Goal: Communication & Community: Share content

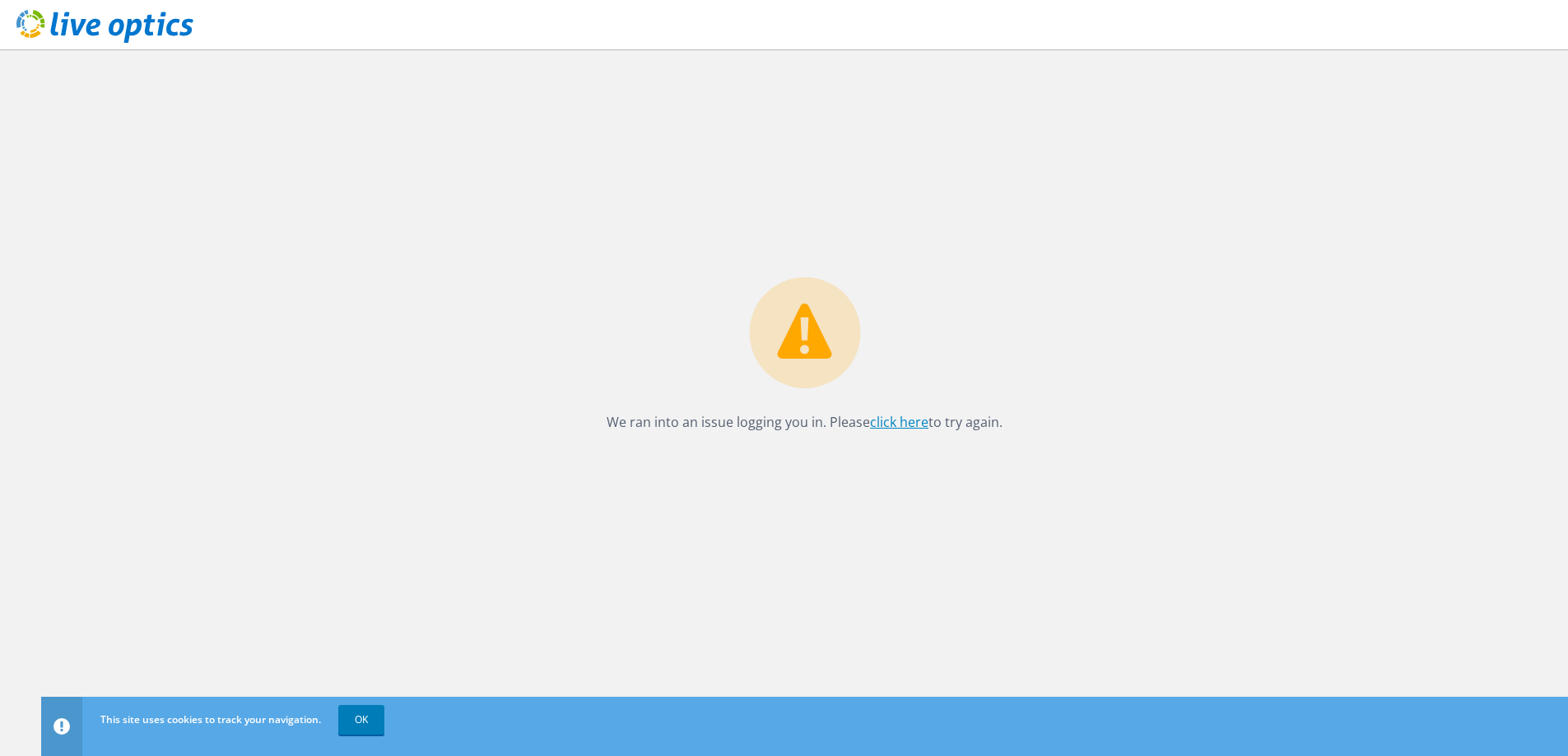
click at [892, 419] on link "click here" at bounding box center [899, 422] width 59 height 18
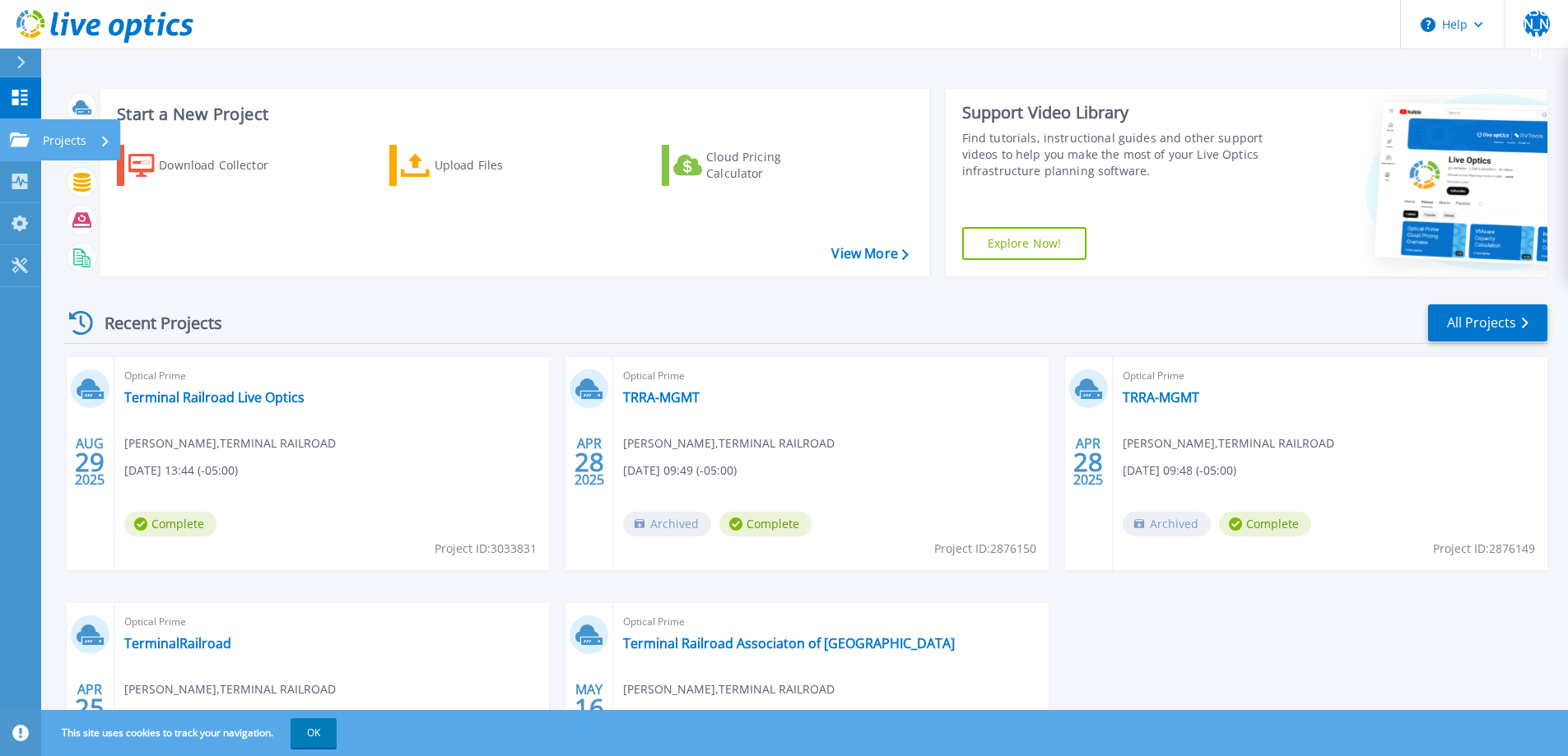
click at [33, 149] on link "Projects Projects" at bounding box center [20, 141] width 41 height 42
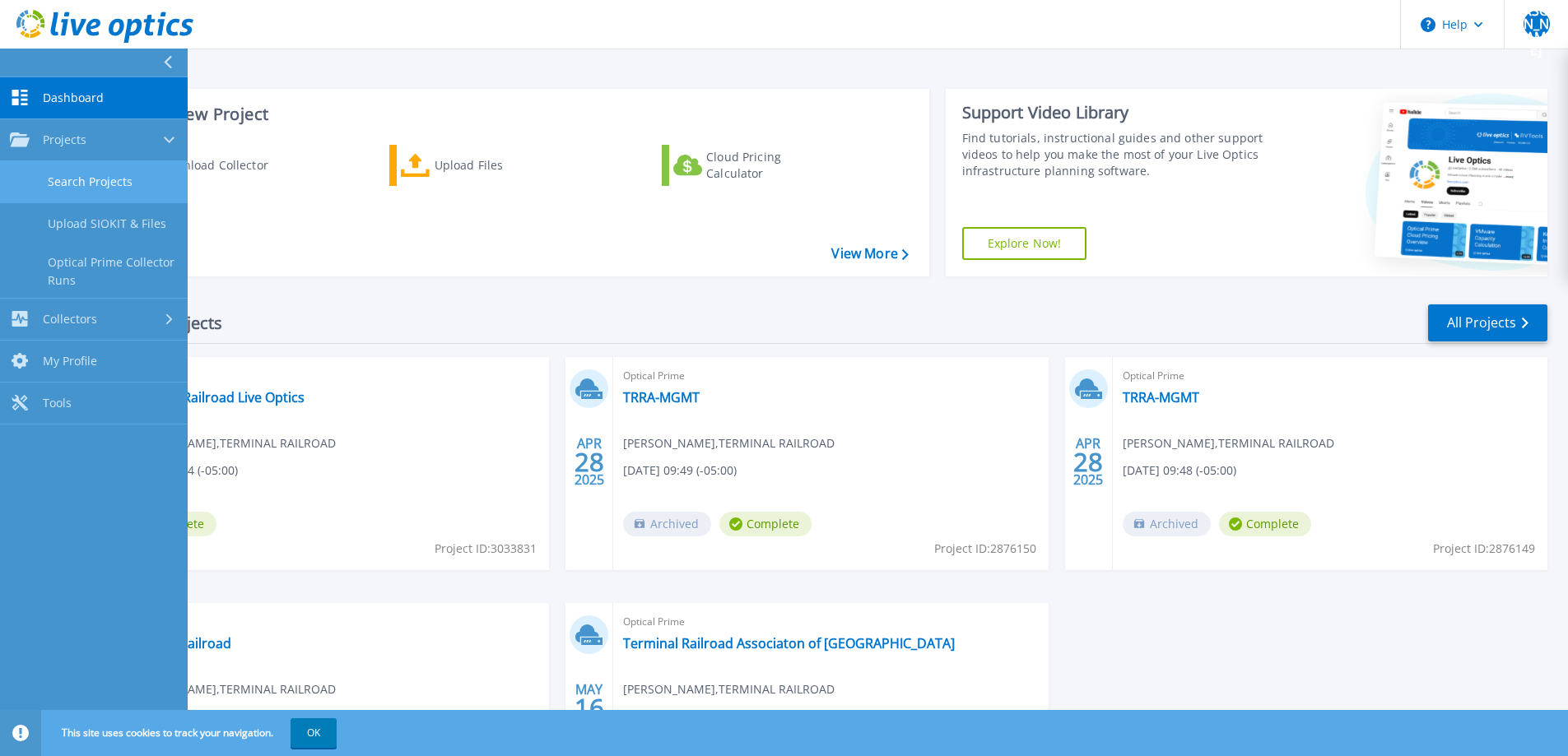
click at [94, 177] on link "Search Projects" at bounding box center [93, 182] width 188 height 42
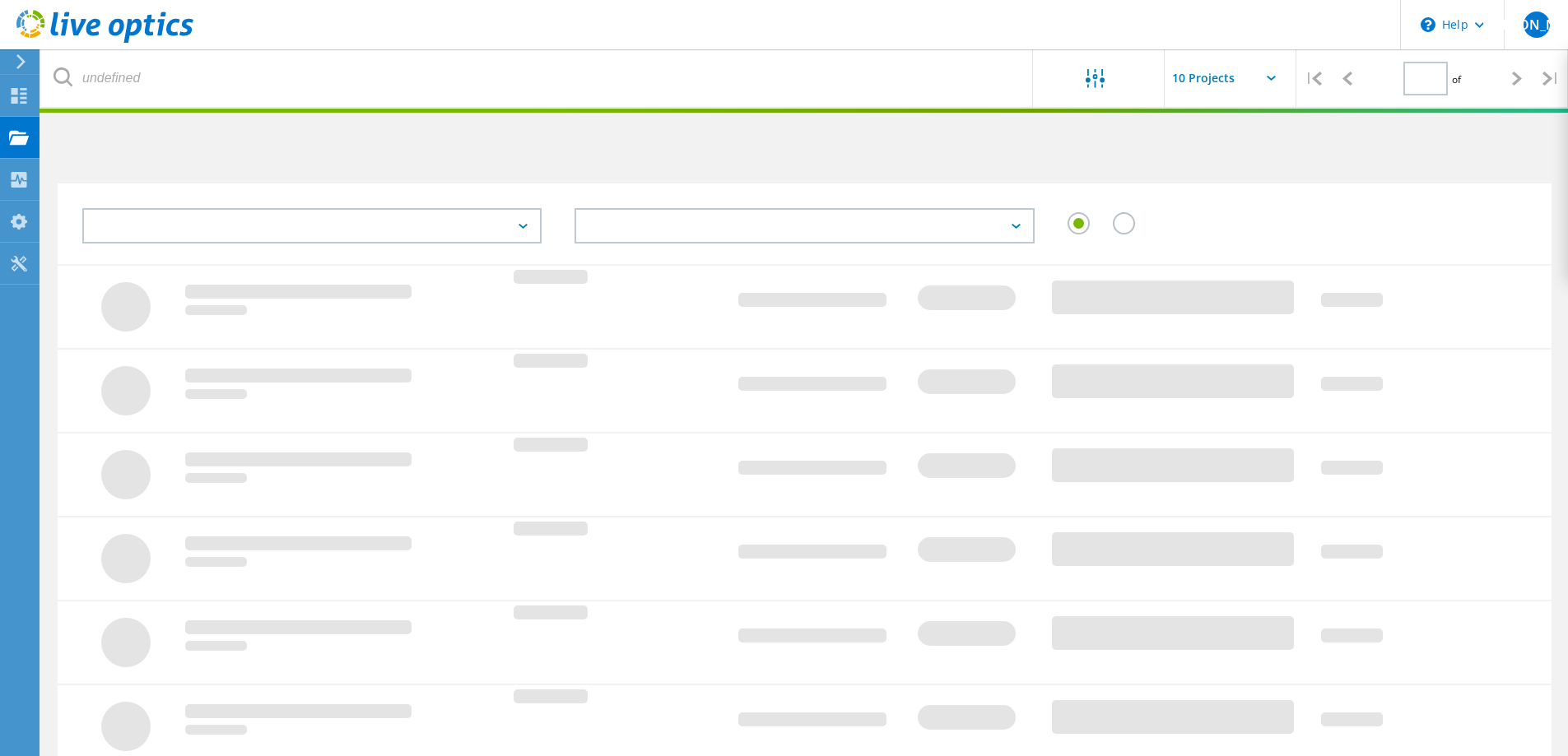
type input "1"
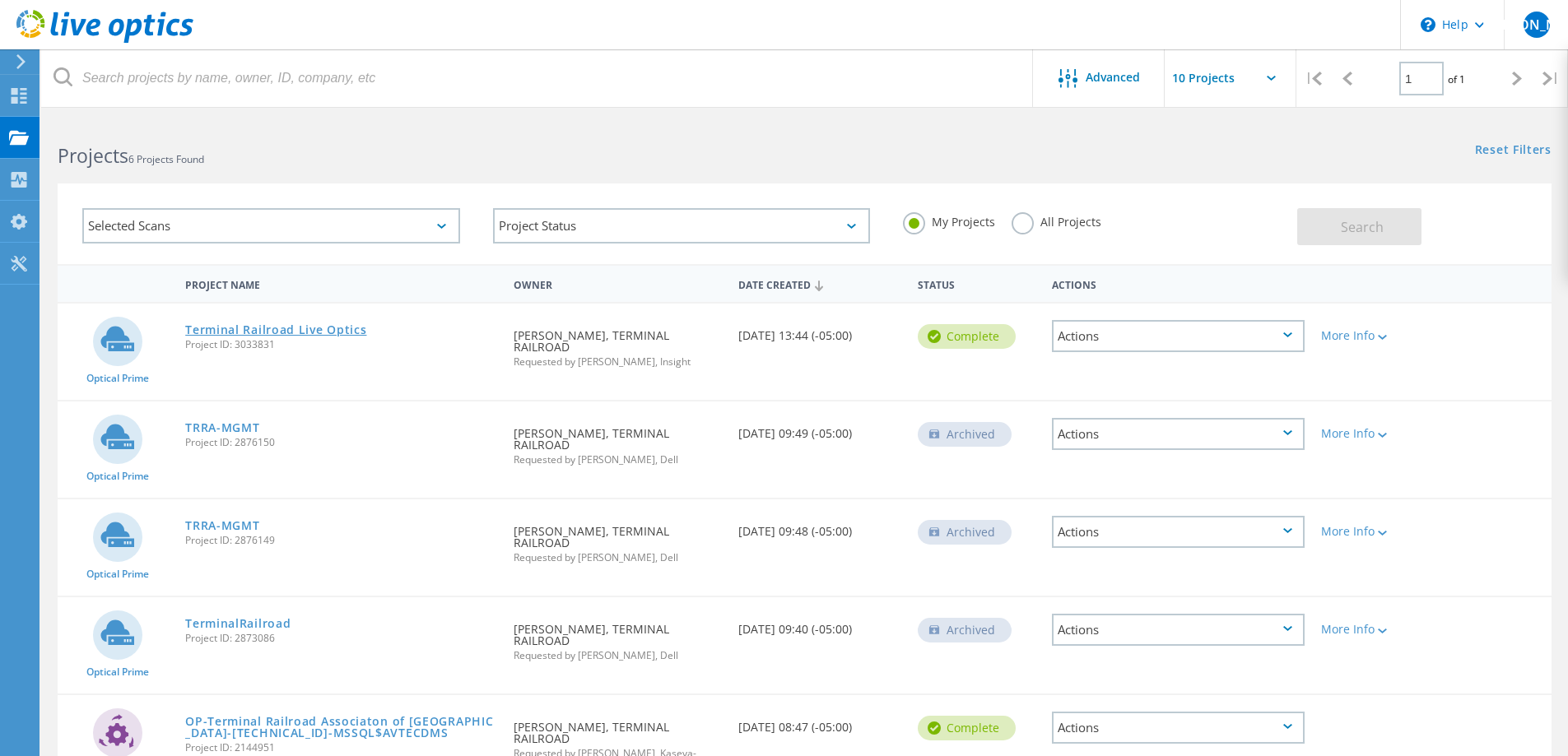
click at [316, 324] on link "Terminal Railroad Live Optics" at bounding box center [275, 329] width 181 height 11
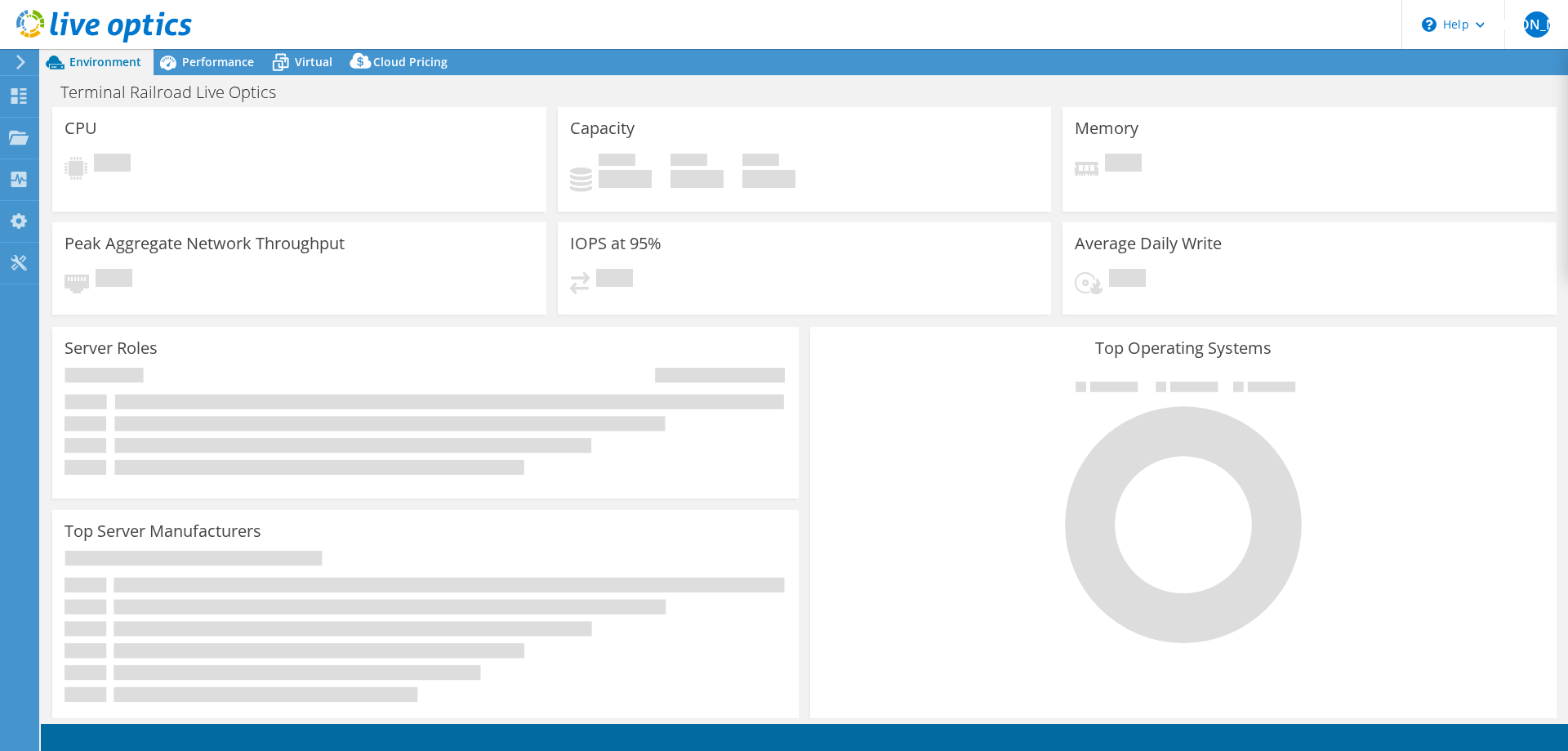
select select "USD"
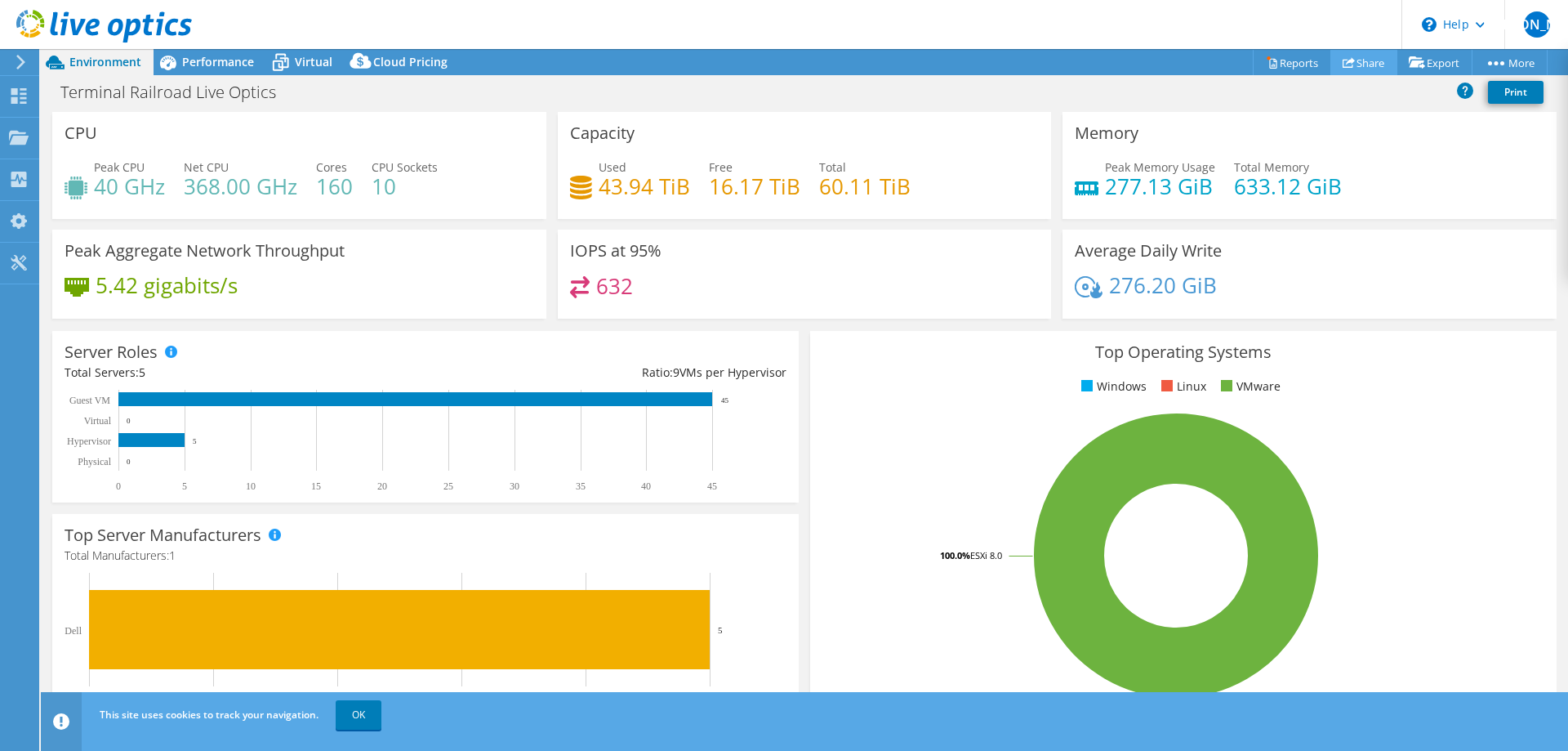
click at [1369, 65] on link "Share" at bounding box center [1363, 62] width 67 height 25
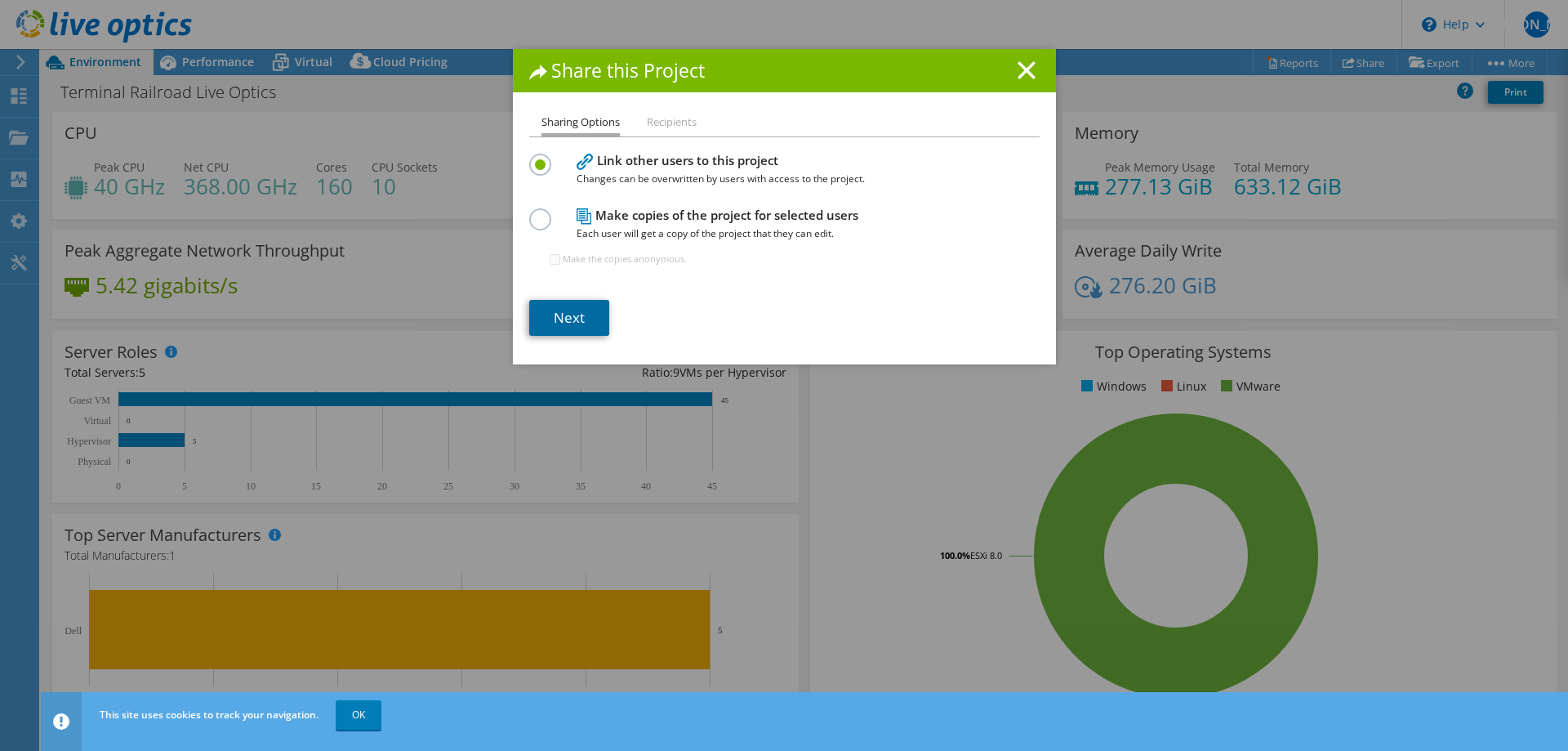
click at [571, 329] on link "Next" at bounding box center [569, 317] width 80 height 36
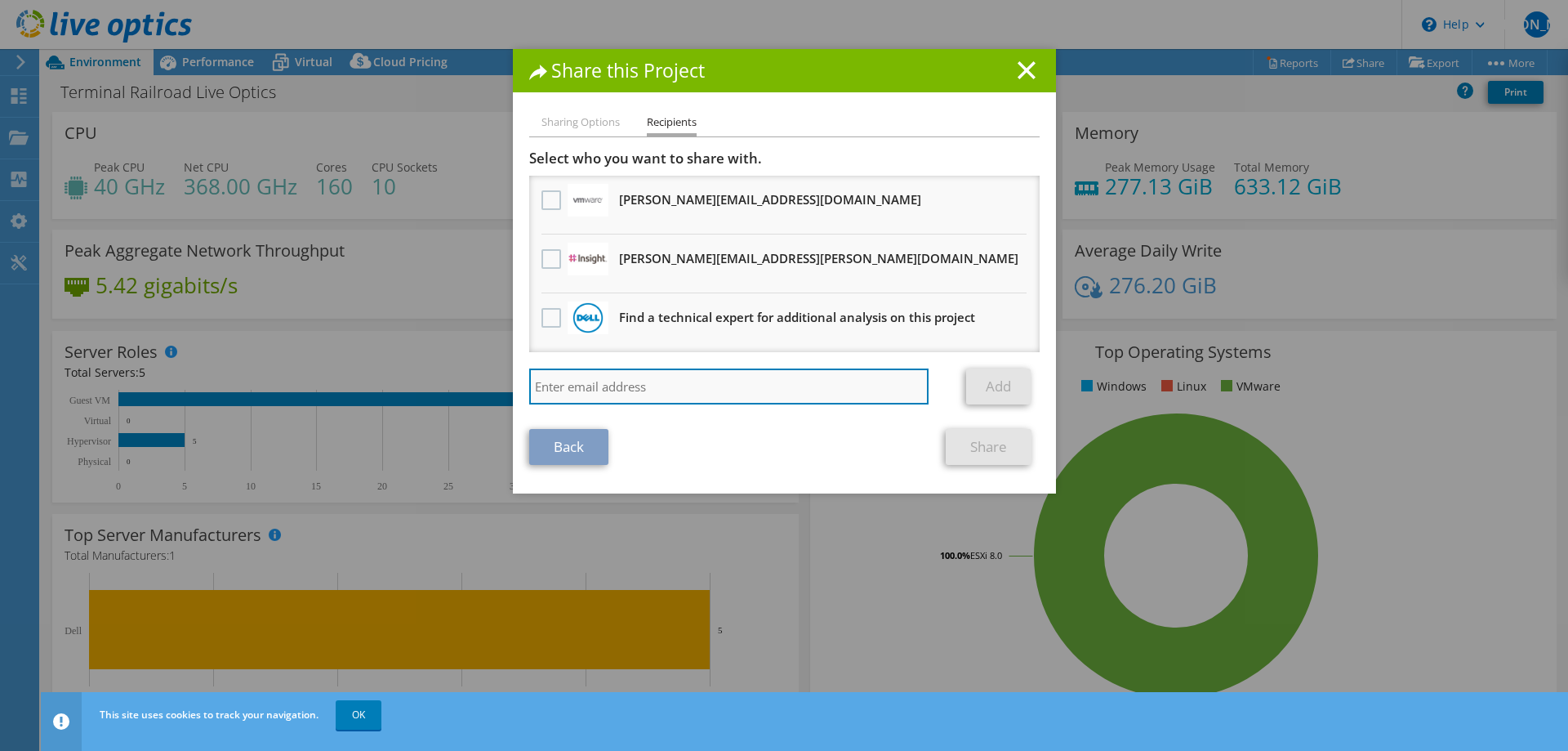
click at [577, 380] on input "search" at bounding box center [729, 386] width 400 height 36
paste input "[PERSON_NAME][EMAIL_ADDRESS][PERSON_NAME][DOMAIN_NAME]"
type input "[PERSON_NAME][EMAIL_ADDRESS][PERSON_NAME][DOMAIN_NAME]"
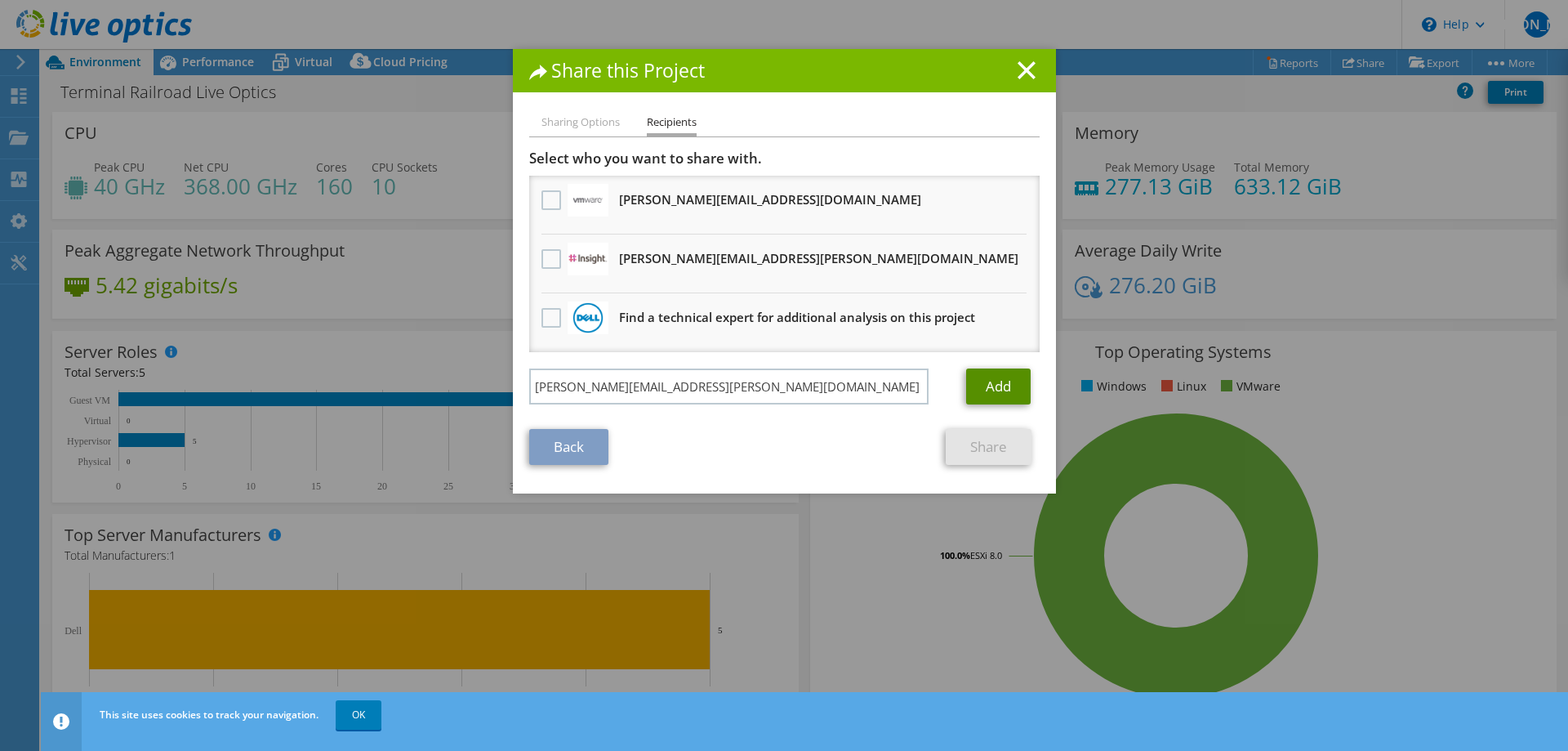
click at [986, 379] on link "Add" at bounding box center [998, 386] width 64 height 36
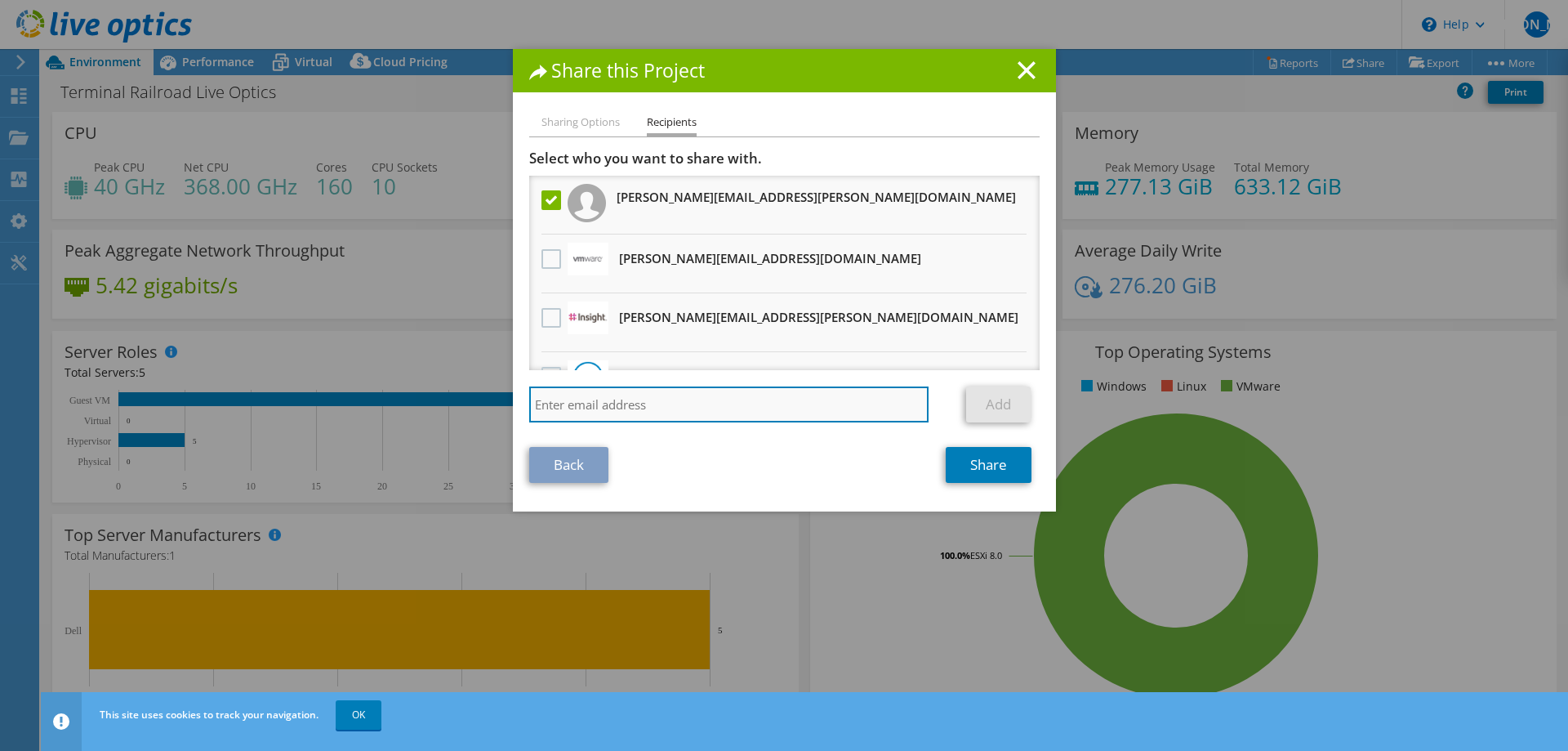
click at [659, 404] on input "search" at bounding box center [729, 404] width 400 height 36
paste input "[PERSON_NAME][EMAIL_ADDRESS][PERSON_NAME][DOMAIN_NAME]"
type input "[PERSON_NAME][EMAIL_ADDRESS][PERSON_NAME][DOMAIN_NAME]"
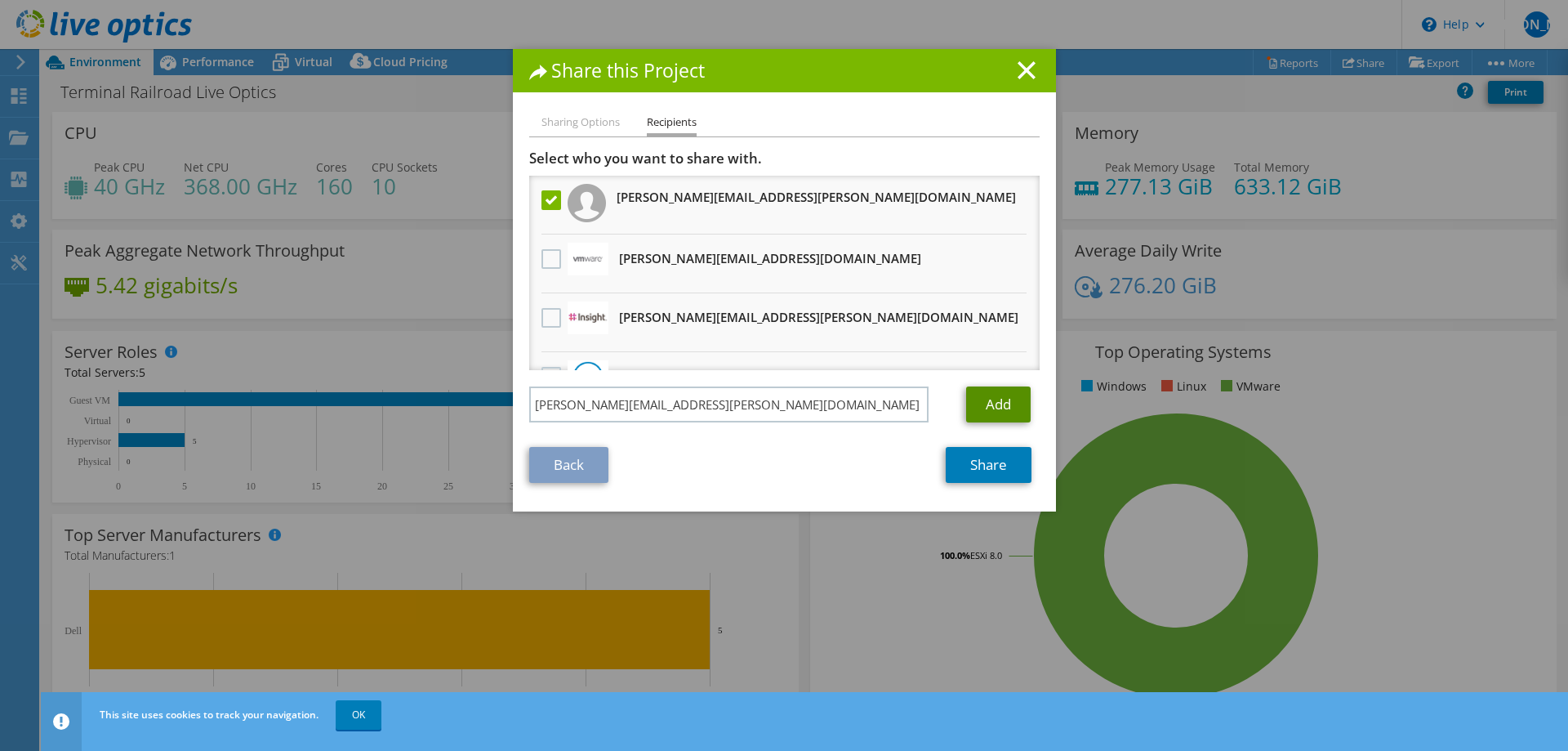
click at [977, 401] on link "Add" at bounding box center [998, 404] width 64 height 36
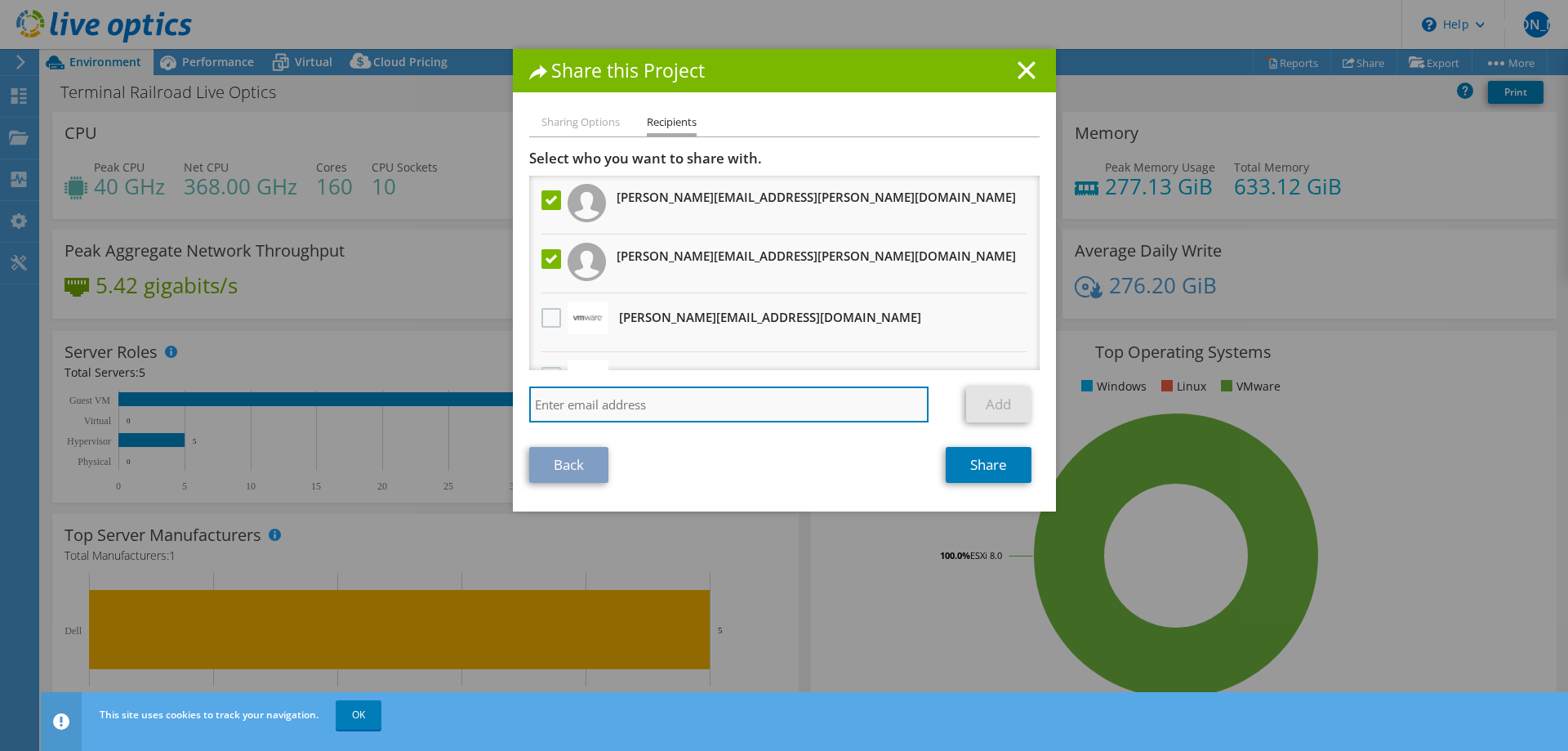
click at [650, 406] on input "search" at bounding box center [729, 404] width 400 height 36
paste input "[PERSON_NAME] <[PERSON_NAME][EMAIL_ADDRESS][PERSON_NAME][DOMAIN_NAME]>"
click at [614, 403] on input "[PERSON_NAME] <[PERSON_NAME][EMAIL_ADDRESS][PERSON_NAME][DOMAIN_NAME]" at bounding box center [729, 404] width 400 height 36
type input "[PERSON_NAME][EMAIL_ADDRESS][PERSON_NAME][DOMAIN_NAME]"
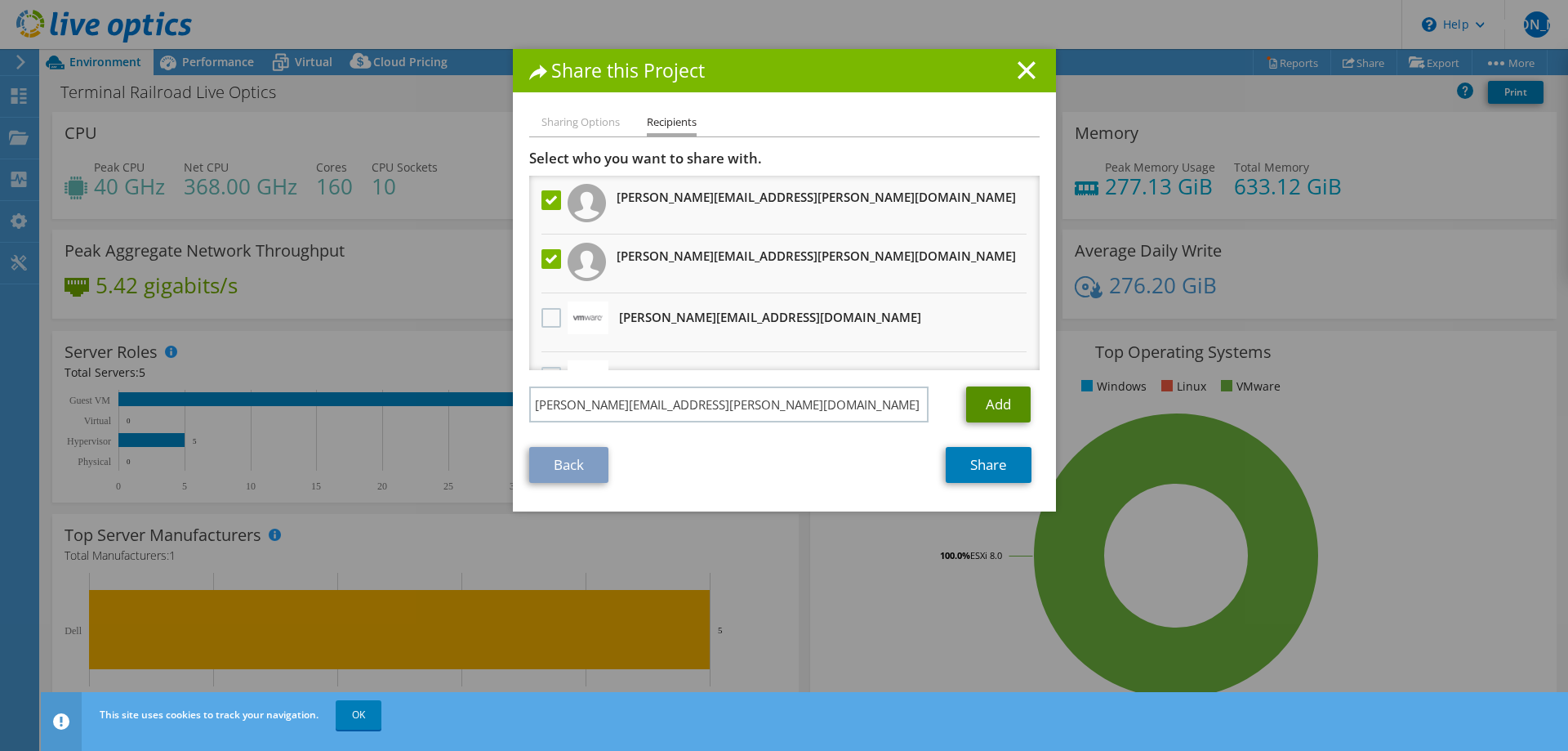
click at [985, 397] on link "Add" at bounding box center [998, 404] width 64 height 36
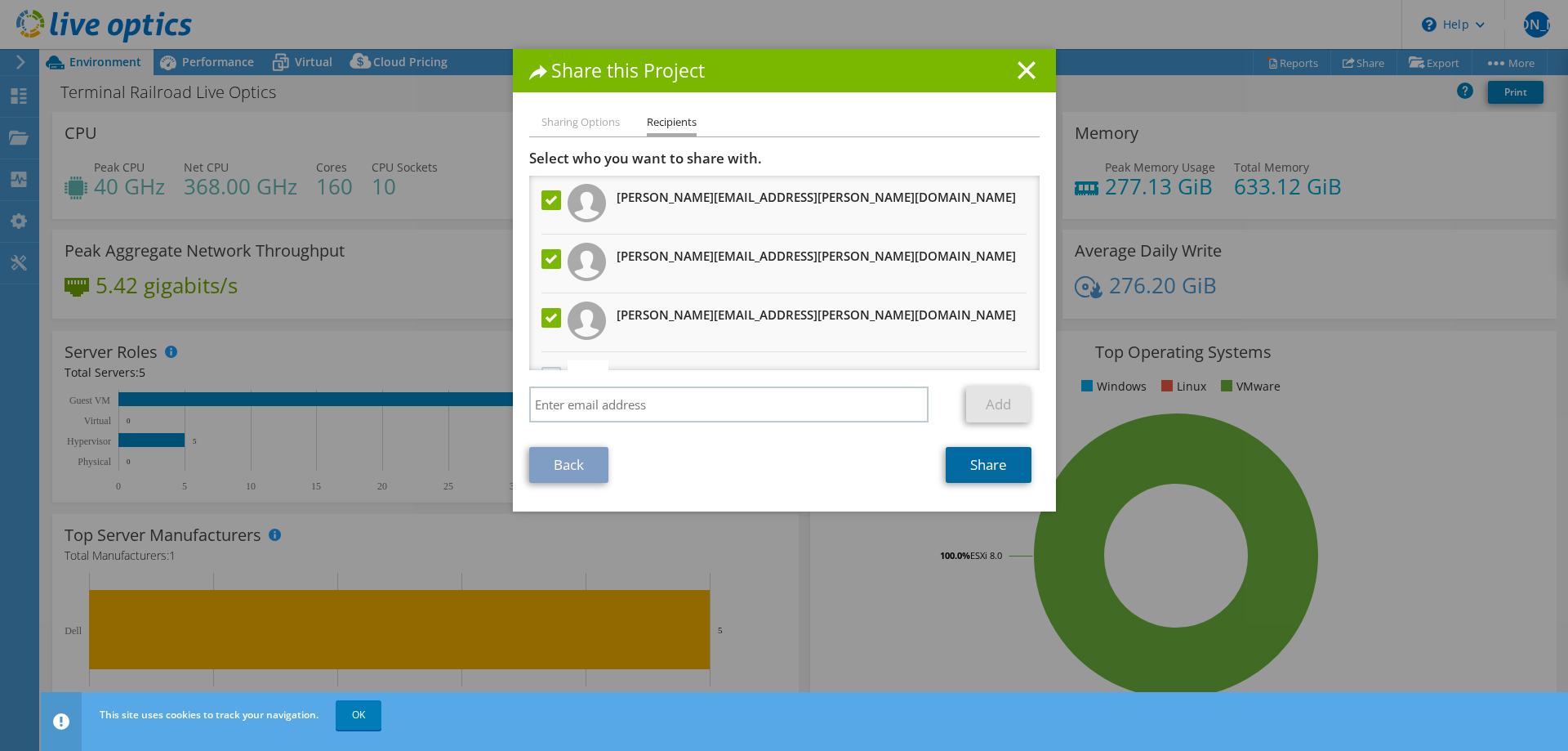
click at [980, 465] on link "Share" at bounding box center [988, 464] width 86 height 36
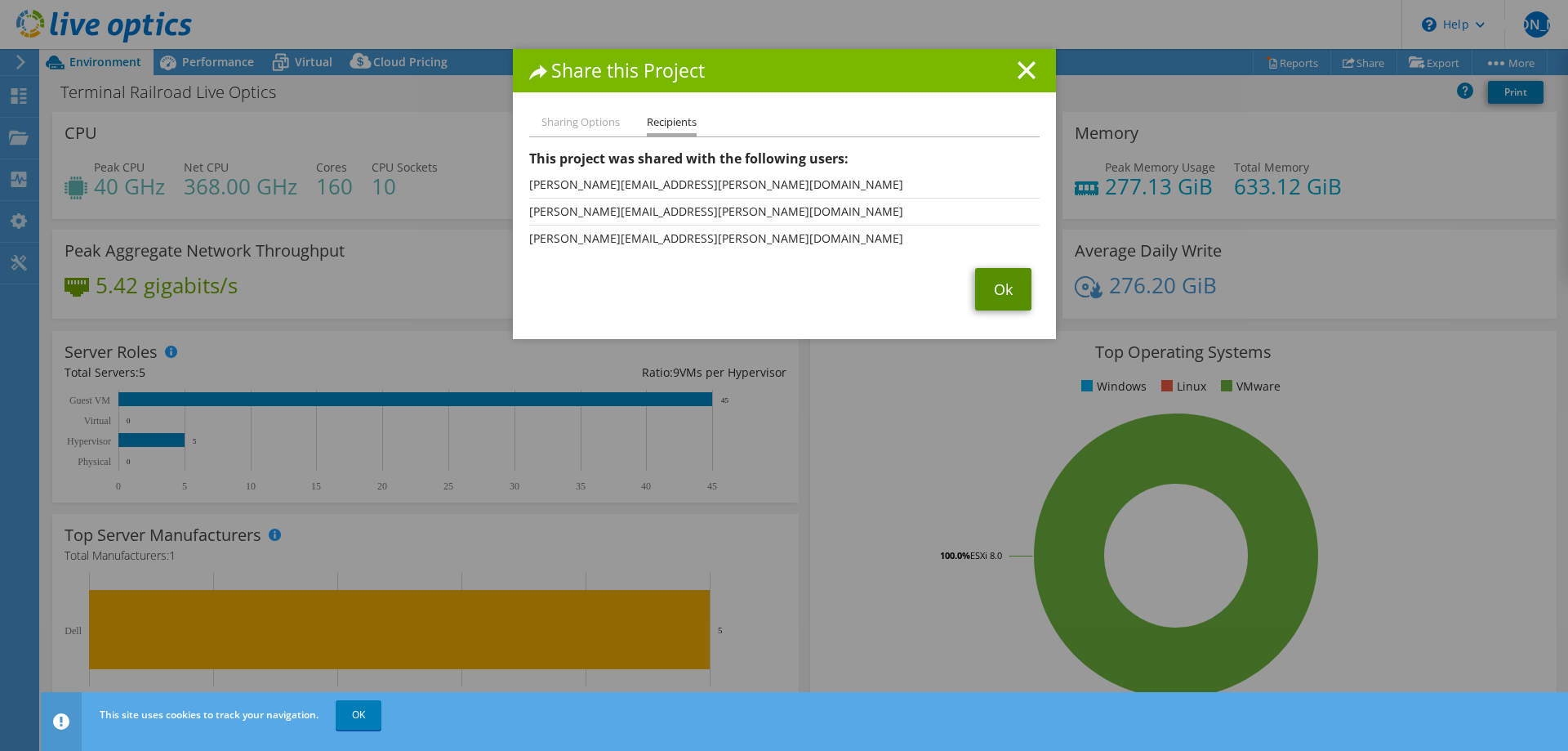
click at [991, 294] on link "Ok" at bounding box center [1003, 289] width 56 height 42
